Goal: Transaction & Acquisition: Subscribe to service/newsletter

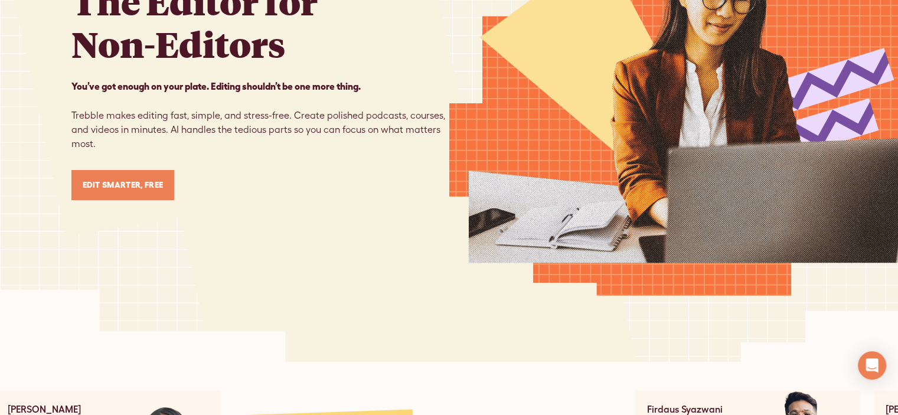
scroll to position [177, 0]
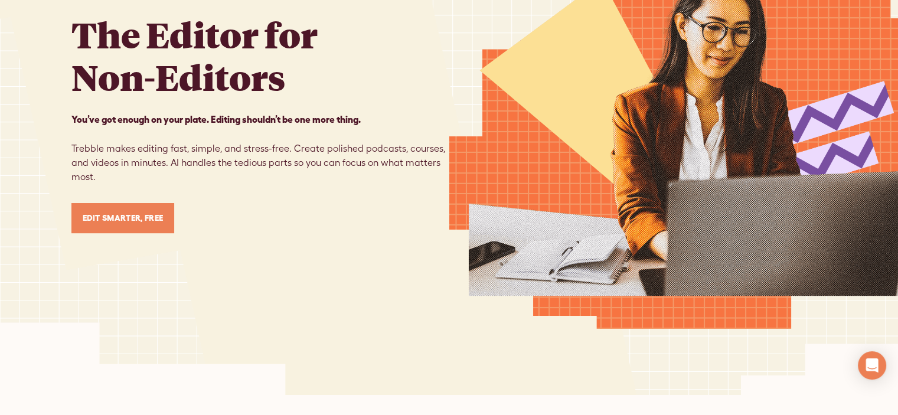
click at [123, 212] on link "Edit Smarter, Free" at bounding box center [122, 218] width 103 height 30
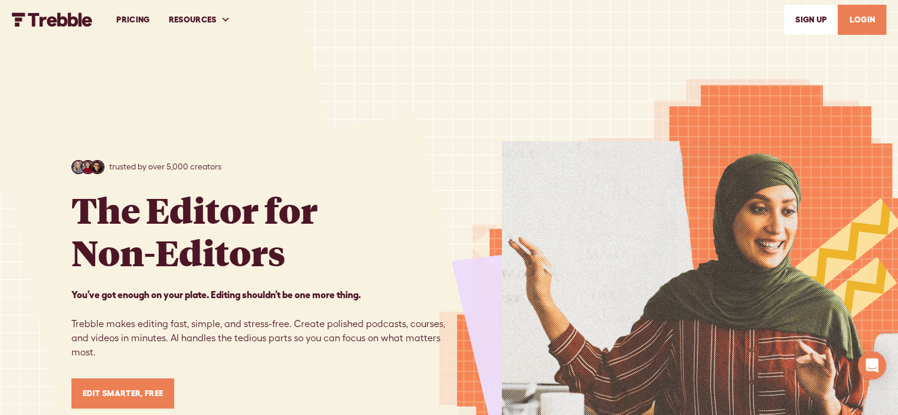
scroll to position [0, 0]
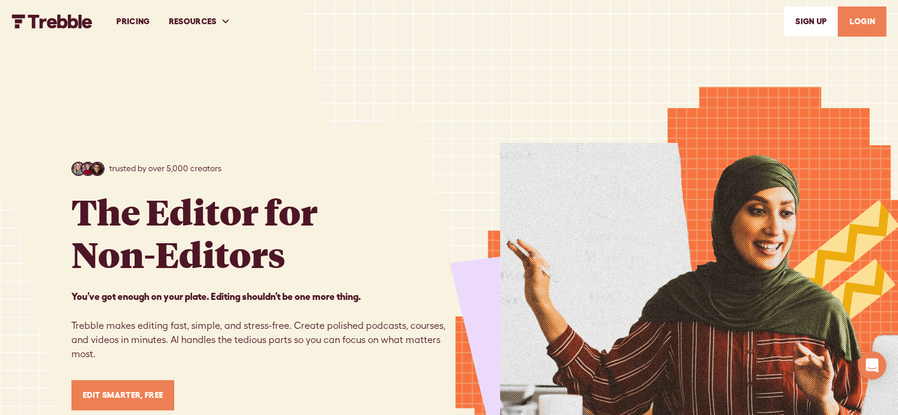
click at [137, 19] on link "PRICING" at bounding box center [133, 21] width 52 height 41
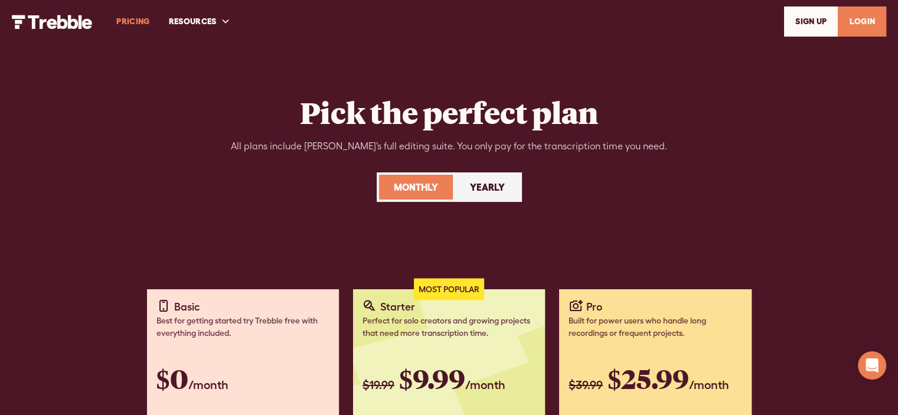
scroll to position [177, 0]
